Goal: Information Seeking & Learning: Learn about a topic

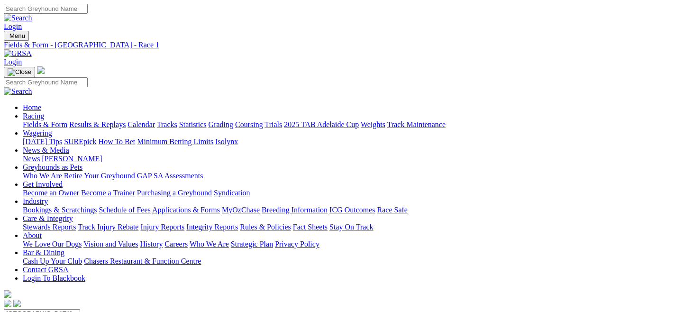
click at [42, 120] on link "Fields & Form" at bounding box center [45, 124] width 45 height 8
click at [45, 120] on link "Fields & Form" at bounding box center [45, 124] width 45 height 8
click at [49, 120] on div "Fields & Form Results & Replays Calendar Tracks Statistics Grading Coursing Tri…" at bounding box center [351, 124] width 656 height 9
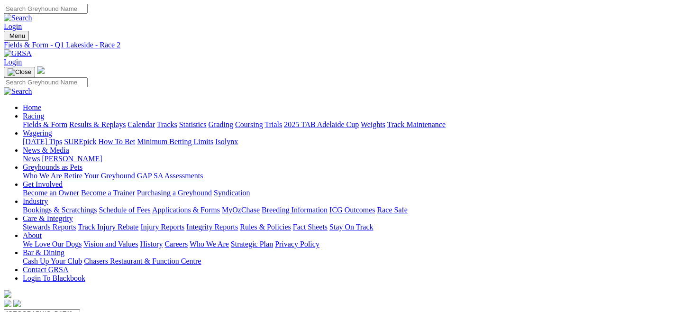
click at [50, 120] on link "Fields & Form" at bounding box center [45, 124] width 45 height 8
click at [80, 309] on select "South Australia New South Wales Northern Territory Queensland Tasmania Victoria…" at bounding box center [42, 313] width 76 height 9
select select "QLD"
click at [45, 309] on select "South Australia New South Wales Northern Territory Queensland Tasmania Victoria…" at bounding box center [42, 313] width 76 height 9
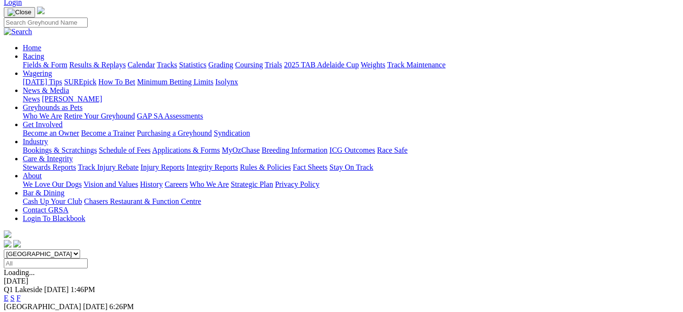
scroll to position [67, 0]
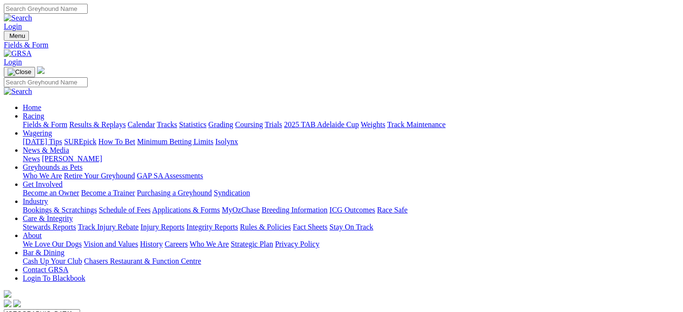
click at [80, 309] on select "[GEOGRAPHIC_DATA] [GEOGRAPHIC_DATA] [GEOGRAPHIC_DATA] [GEOGRAPHIC_DATA] [GEOGRA…" at bounding box center [42, 313] width 76 height 9
select select "QLD"
click at [45, 309] on select "[GEOGRAPHIC_DATA] [GEOGRAPHIC_DATA] [GEOGRAPHIC_DATA] [GEOGRAPHIC_DATA] [GEOGRA…" at bounding box center [42, 313] width 76 height 9
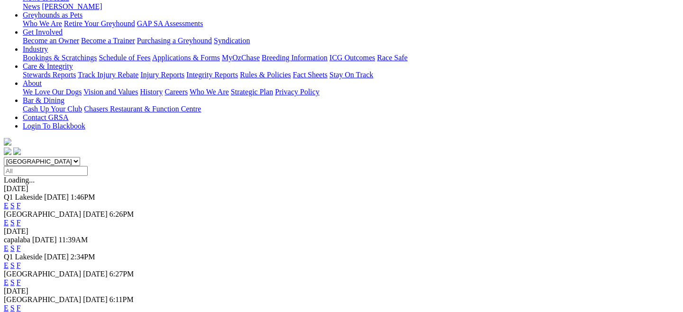
scroll to position [156, 0]
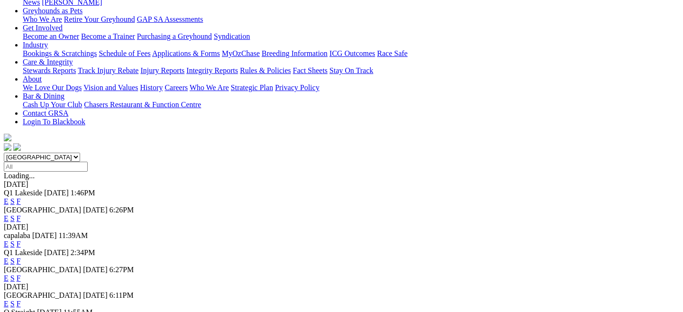
click at [9, 274] on link "E" at bounding box center [6, 278] width 5 height 8
